Goal: Obtain resource: Obtain resource

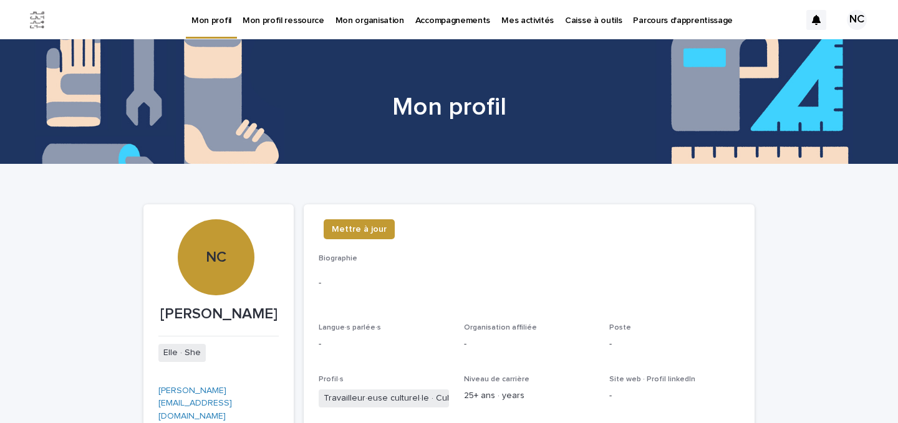
click at [580, 18] on p "Caisse à outils" at bounding box center [593, 13] width 57 height 26
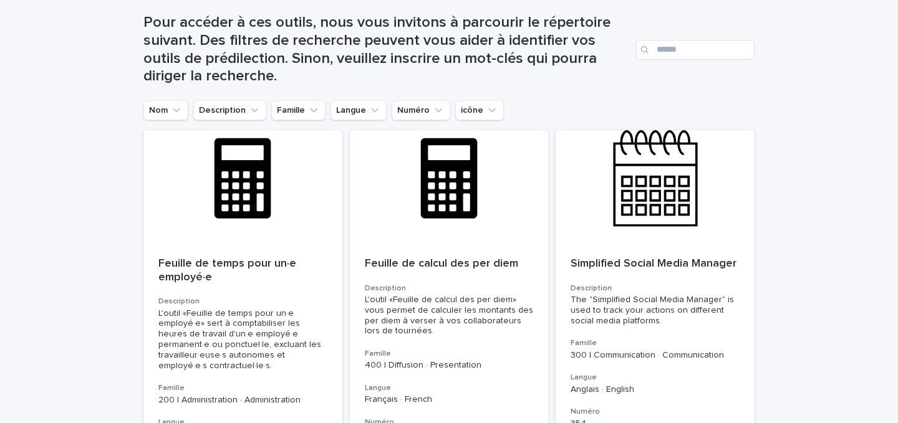
scroll to position [195, 0]
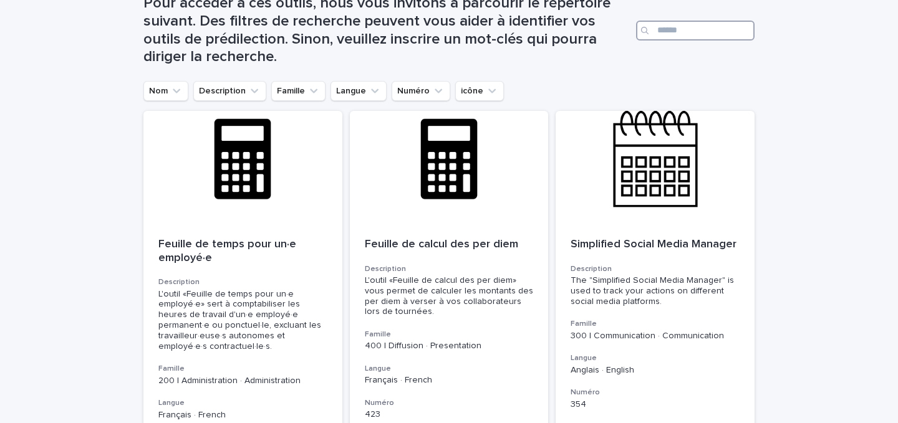
click at [723, 31] on input "Search" at bounding box center [695, 31] width 118 height 20
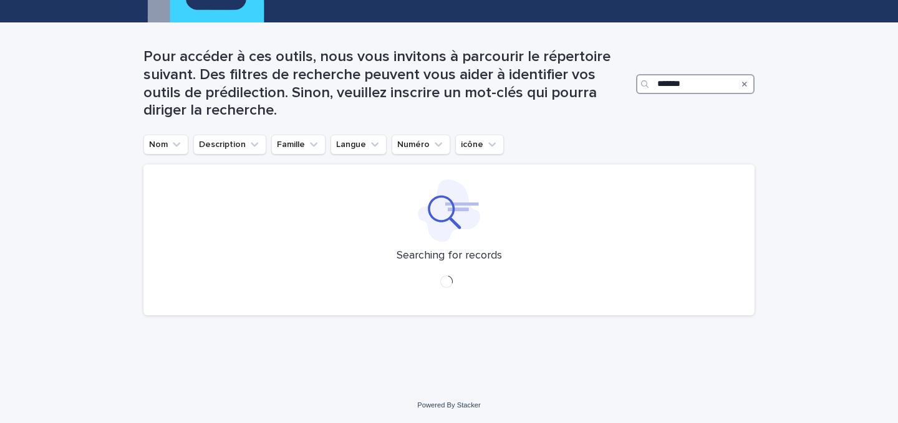
scroll to position [195, 0]
type input "*******"
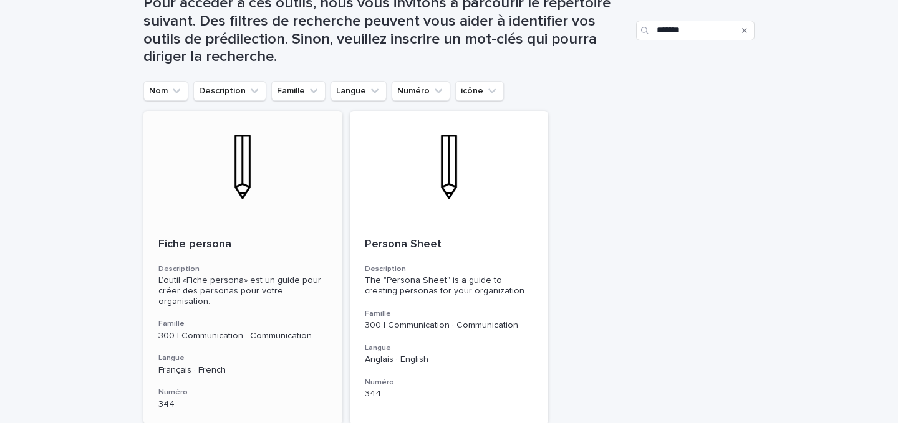
click at [249, 281] on div "L’outil «Fiche persona» est un guide pour créer des personas pour votre organis…" at bounding box center [242, 291] width 169 height 31
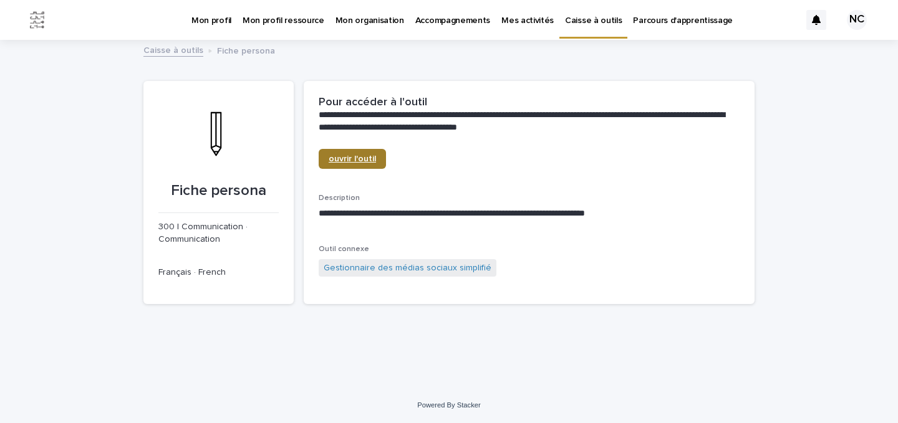
click at [368, 160] on span "ouvrir l'outil" at bounding box center [352, 159] width 47 height 9
